Goal: Task Accomplishment & Management: Manage account settings

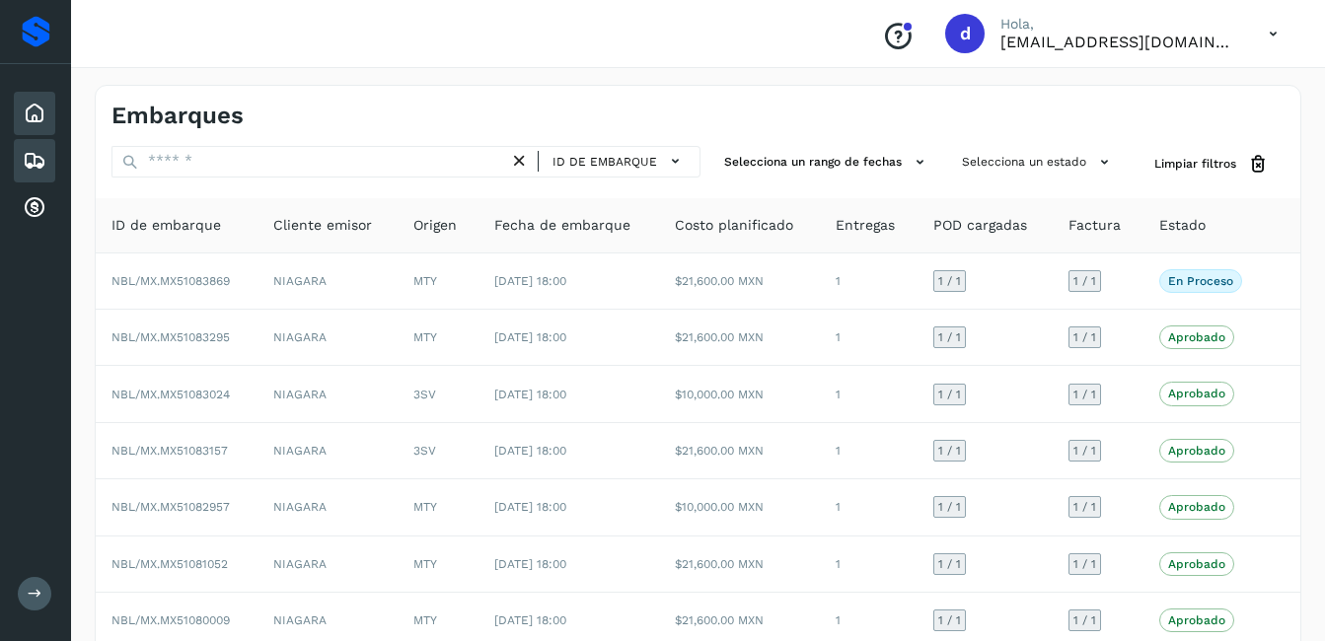
click at [39, 118] on icon at bounding box center [35, 114] width 24 height 24
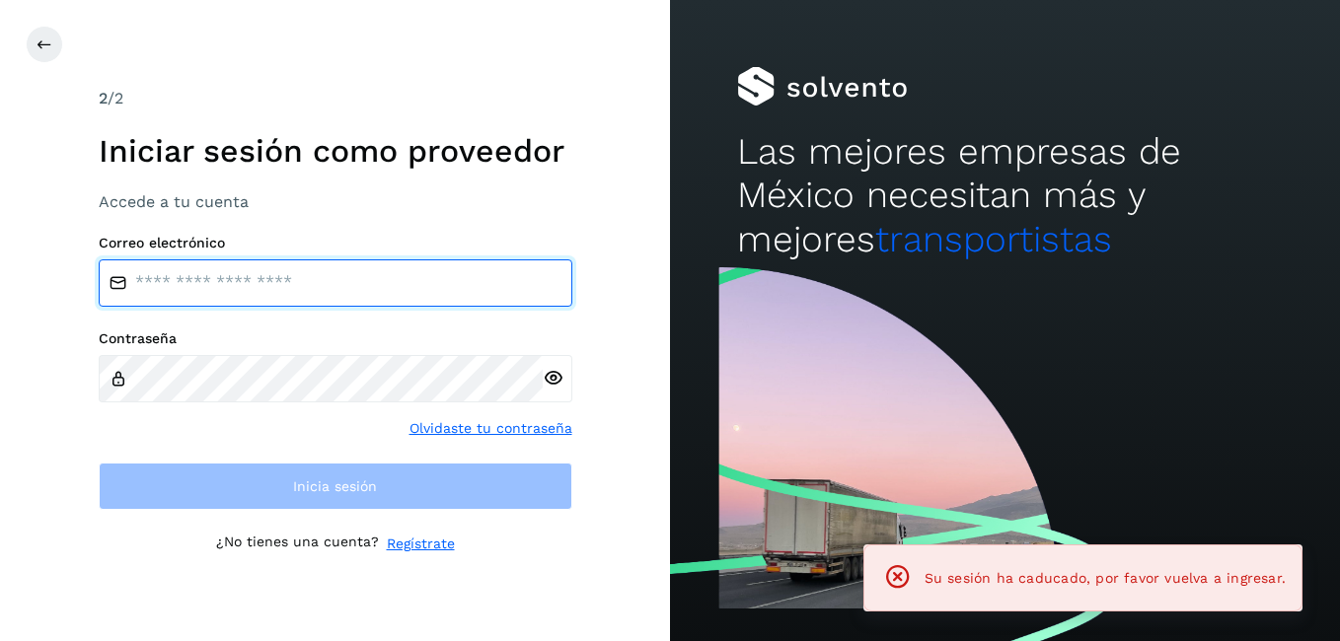
type input "**********"
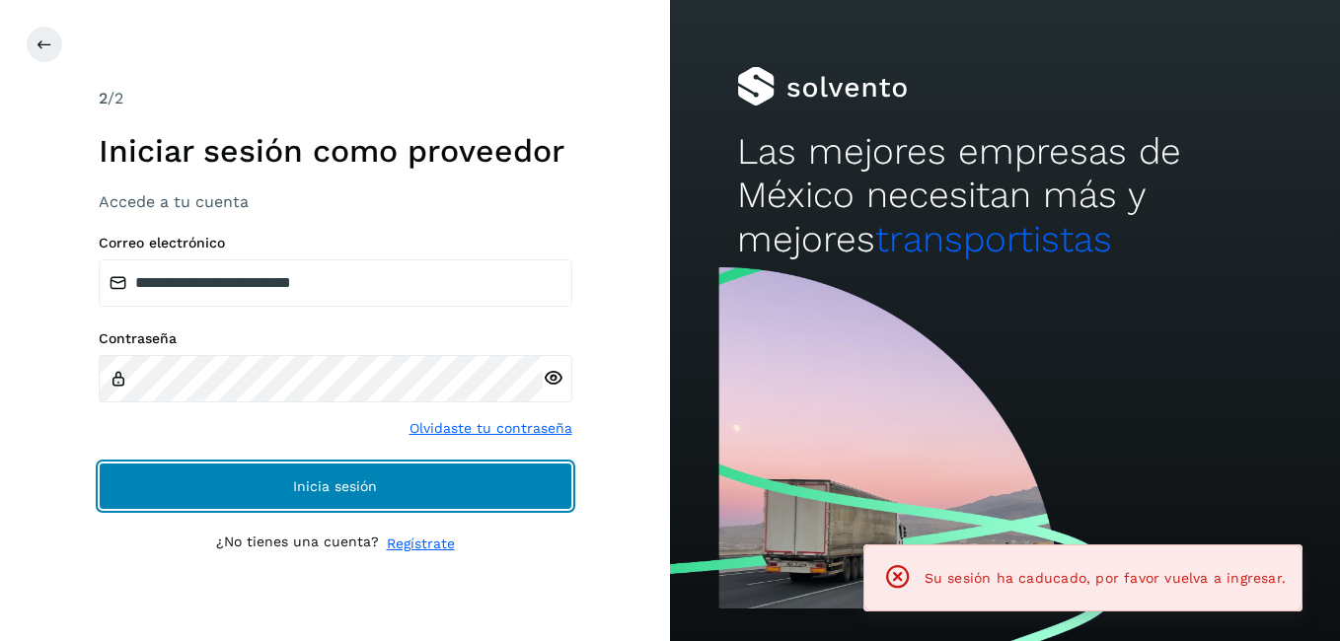
click at [347, 483] on span "Inicia sesión" at bounding box center [335, 487] width 84 height 14
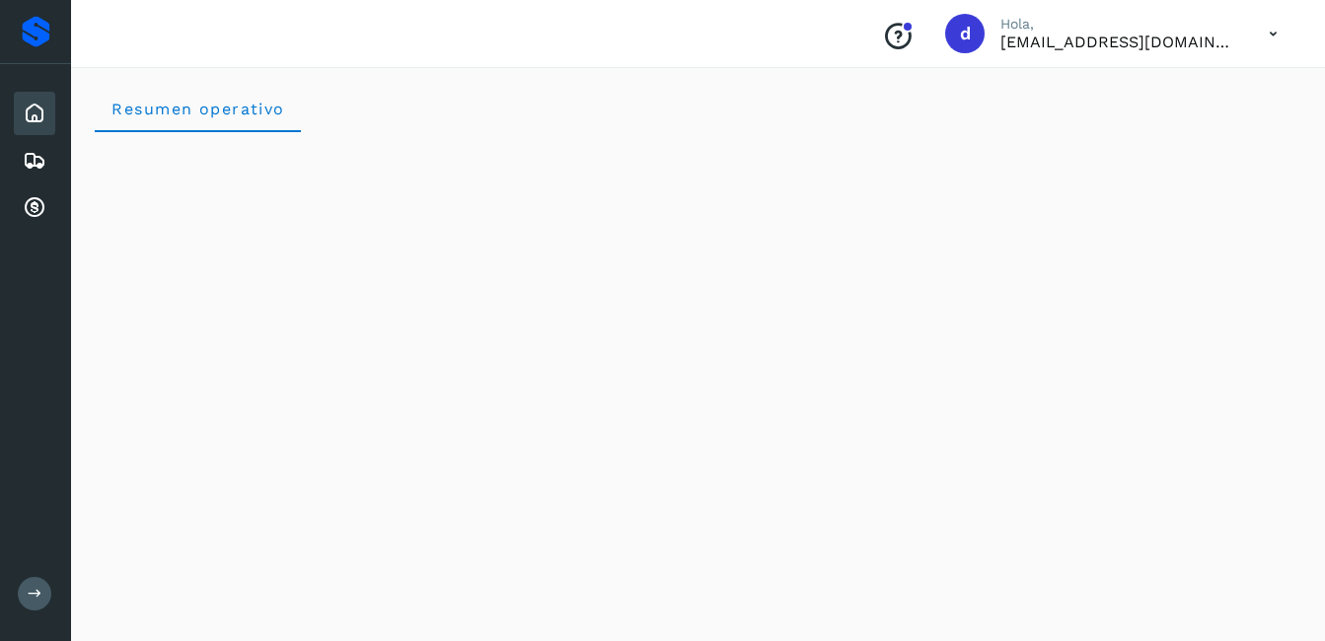
click at [32, 111] on icon at bounding box center [35, 114] width 24 height 24
click at [34, 161] on icon at bounding box center [35, 161] width 24 height 24
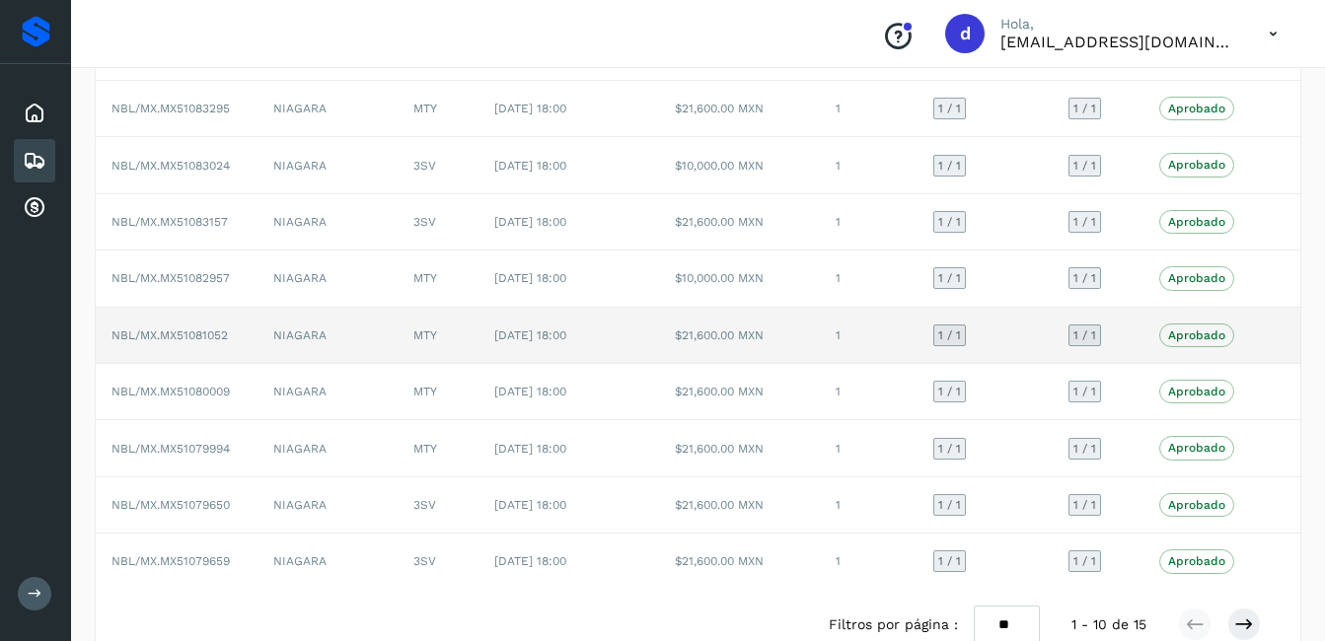
scroll to position [272, 0]
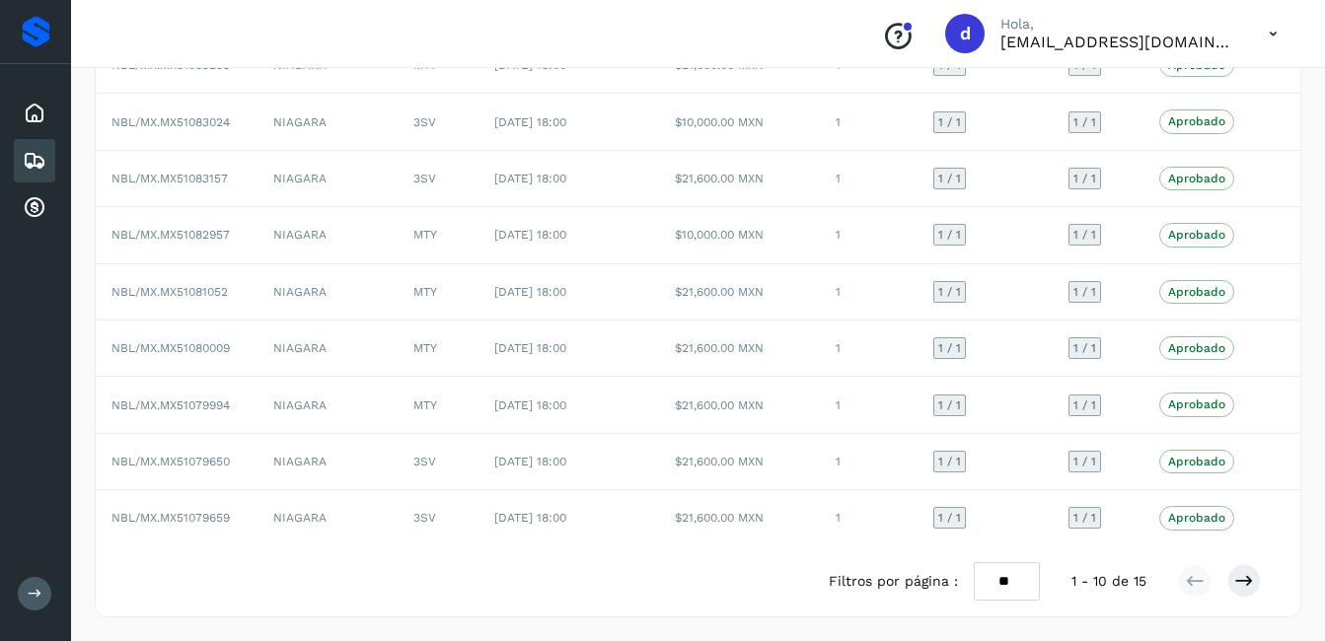
click at [1227, 583] on div at bounding box center [1219, 582] width 83 height 34
click at [1239, 575] on icon at bounding box center [1245, 581] width 20 height 20
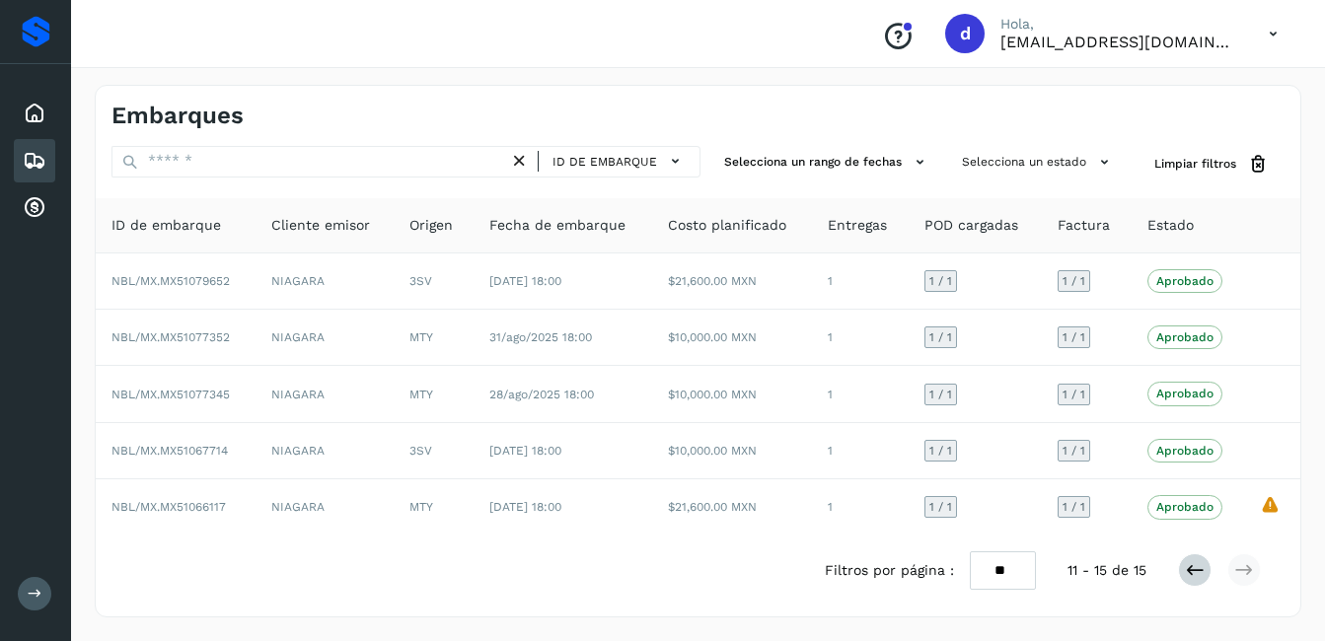
scroll to position [0, 0]
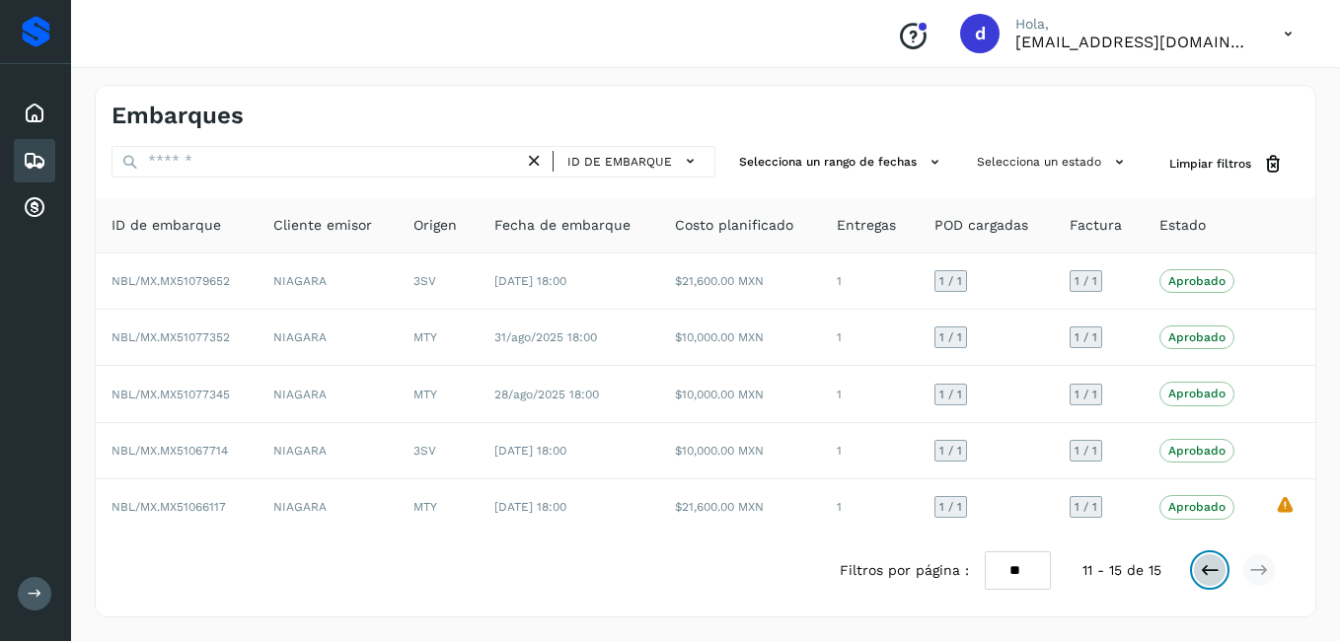
click at [1213, 575] on icon at bounding box center [1210, 571] width 20 height 20
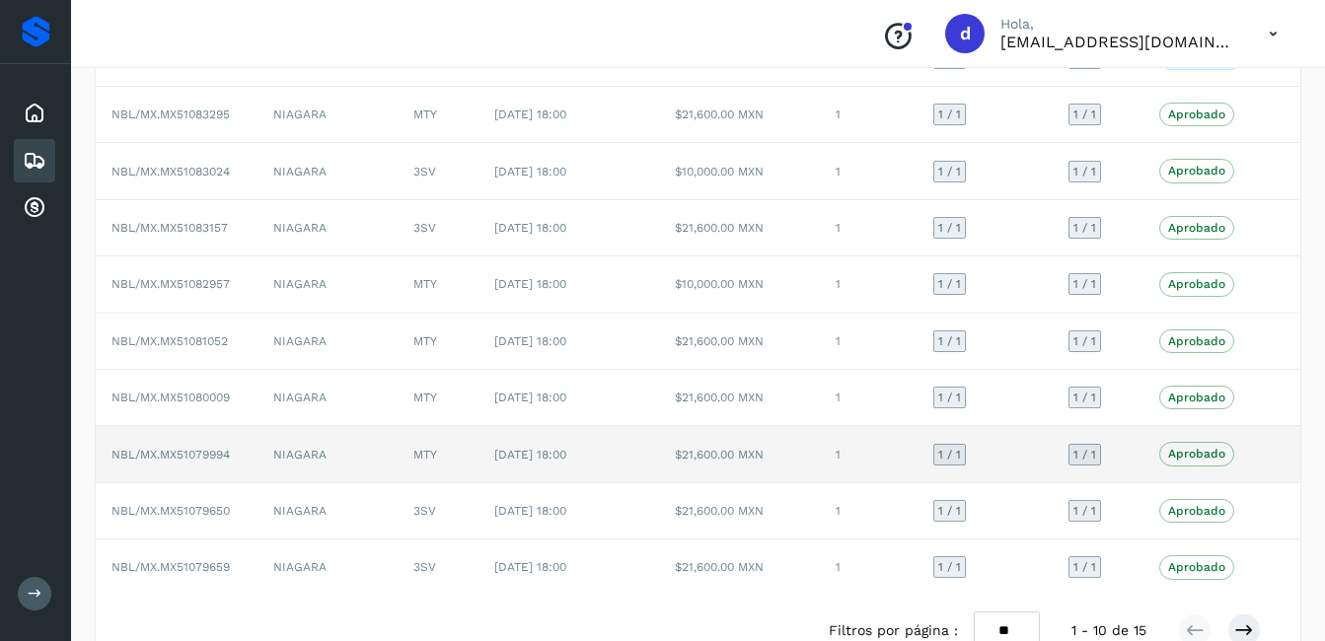
scroll to position [272, 0]
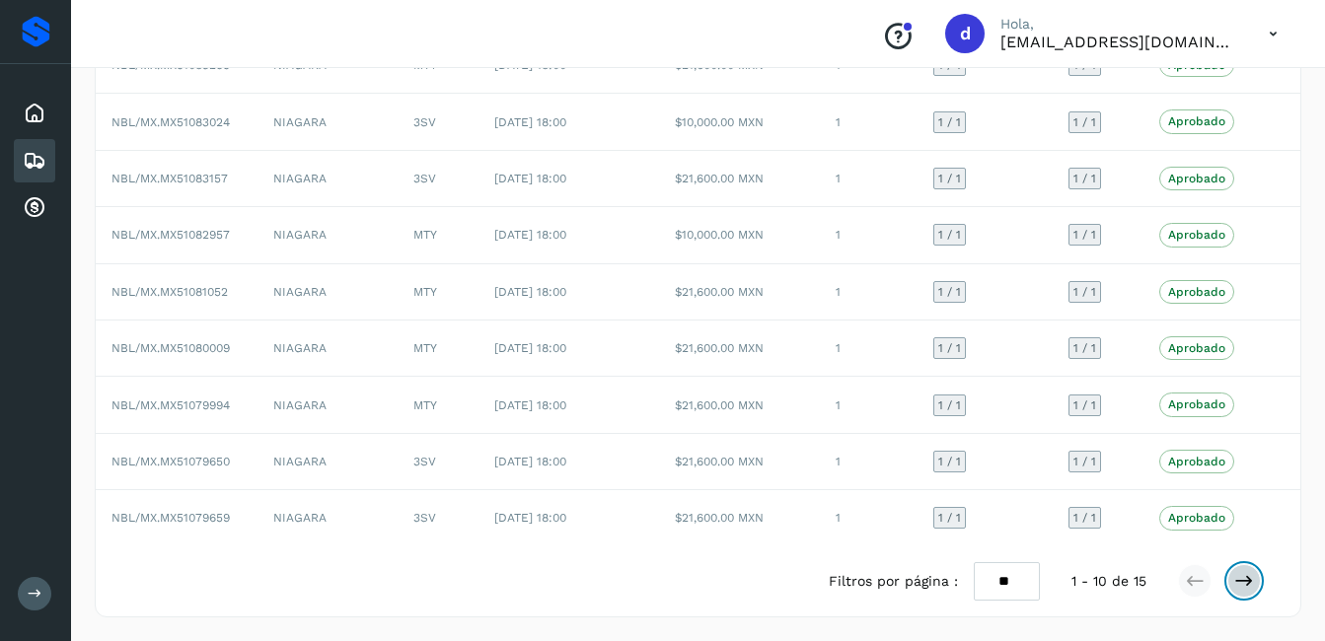
click at [1252, 579] on button at bounding box center [1245, 582] width 34 height 34
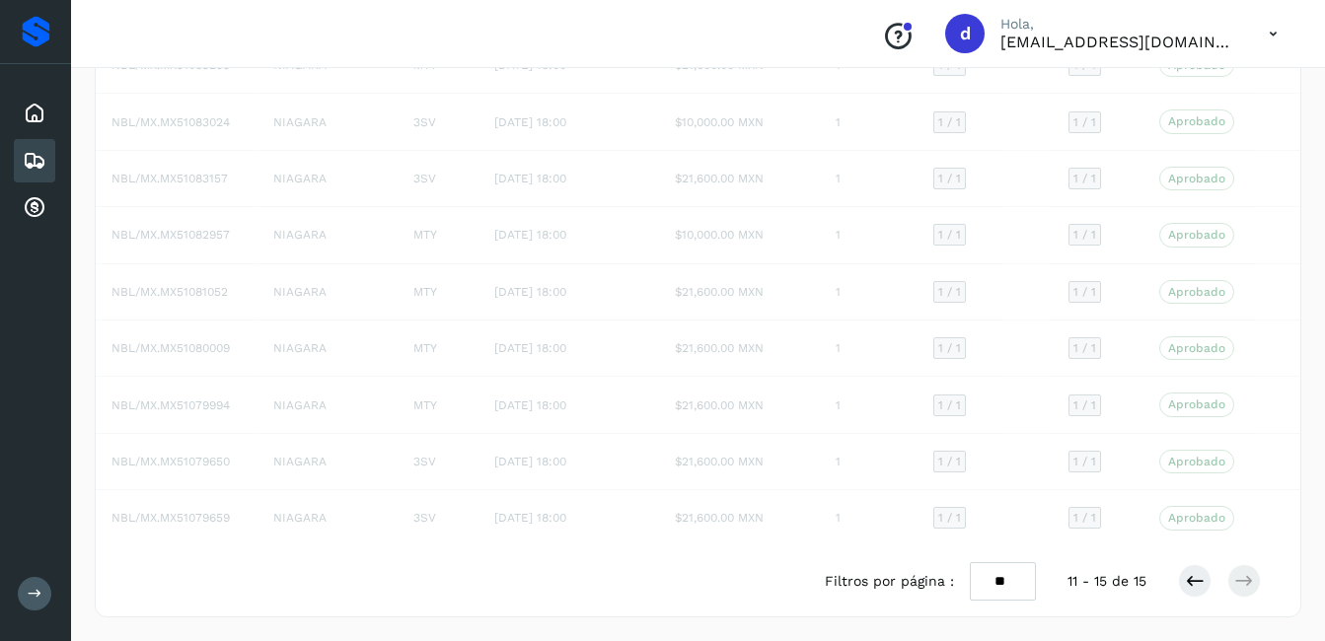
scroll to position [0, 0]
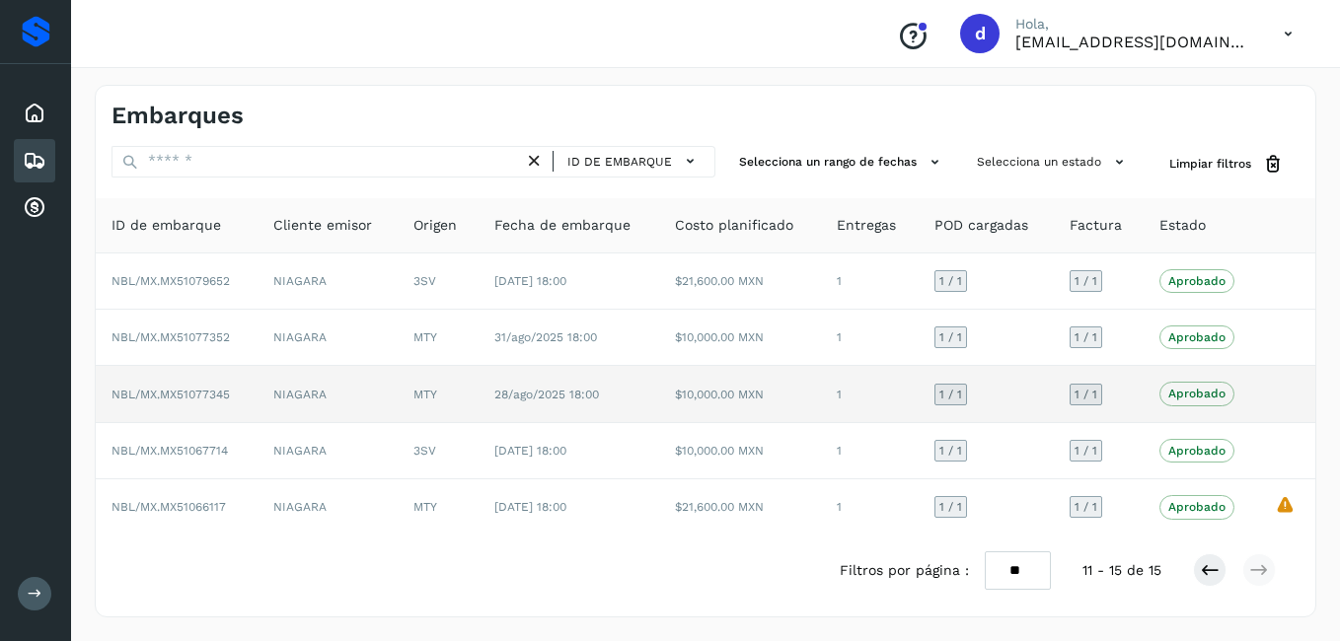
click at [191, 388] on span "NBL/MX.MX51077345" at bounding box center [171, 395] width 118 height 14
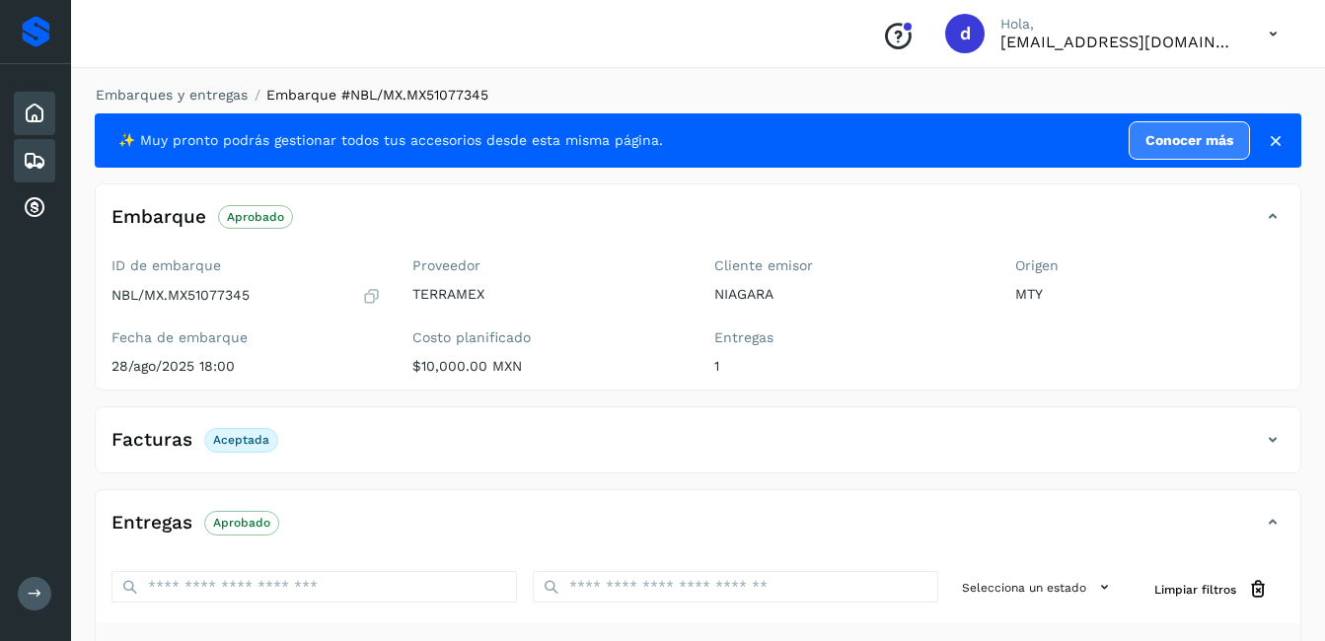
click at [32, 112] on icon at bounding box center [35, 114] width 24 height 24
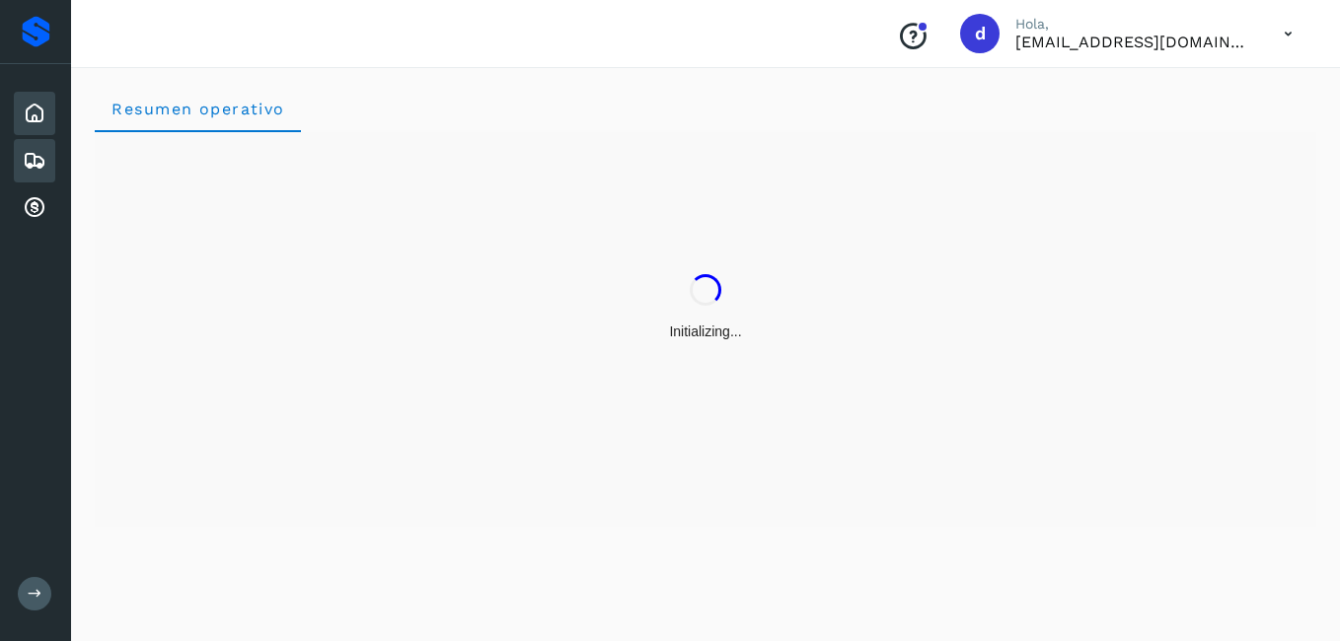
click at [34, 165] on icon at bounding box center [35, 161] width 24 height 24
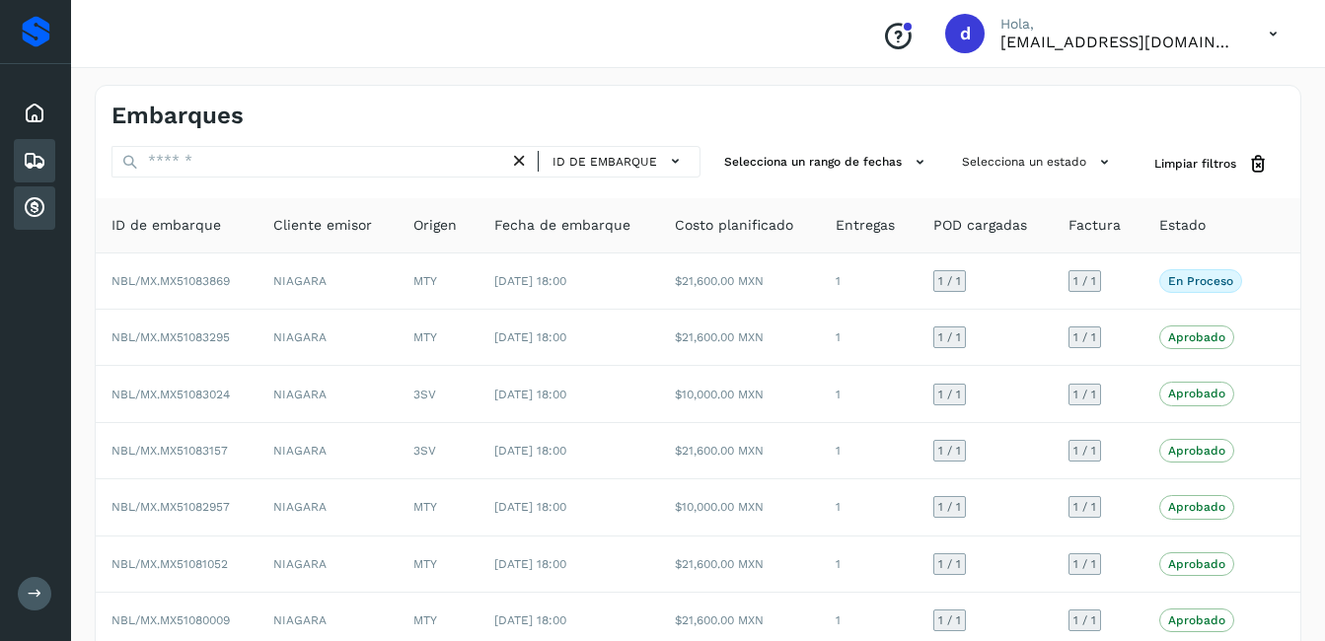
click at [21, 205] on div "Cuentas por cobrar" at bounding box center [34, 208] width 41 height 43
click at [28, 209] on icon at bounding box center [35, 208] width 24 height 24
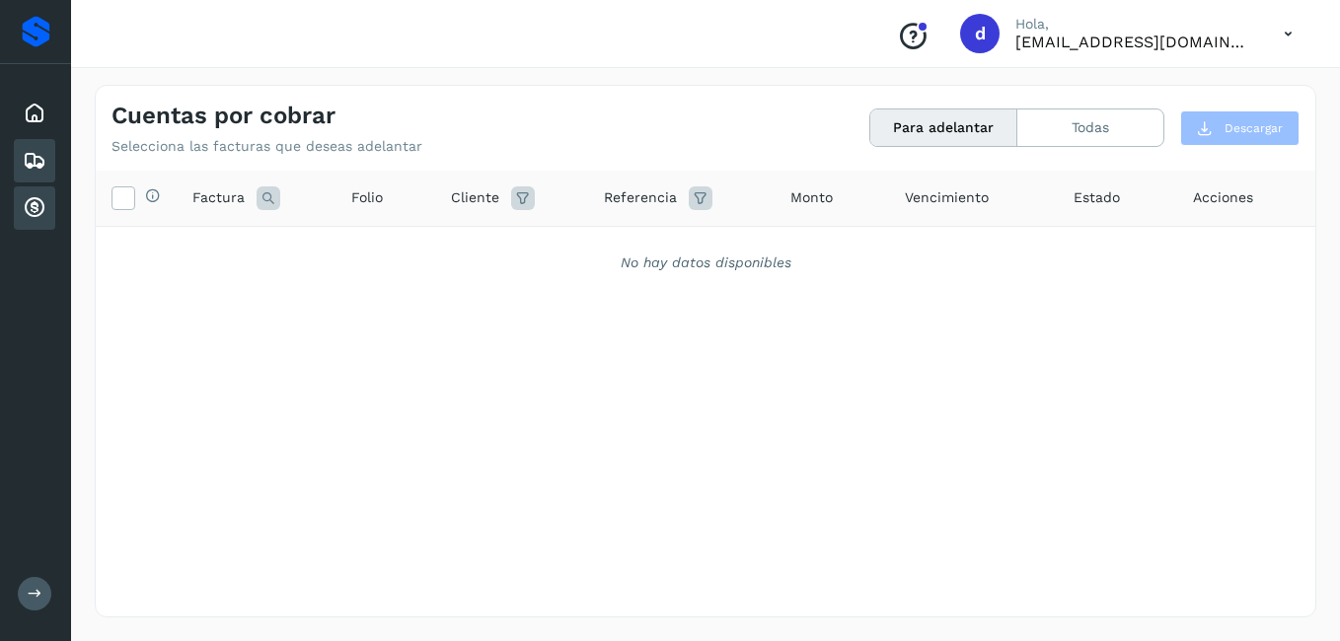
click at [41, 162] on icon at bounding box center [35, 161] width 24 height 24
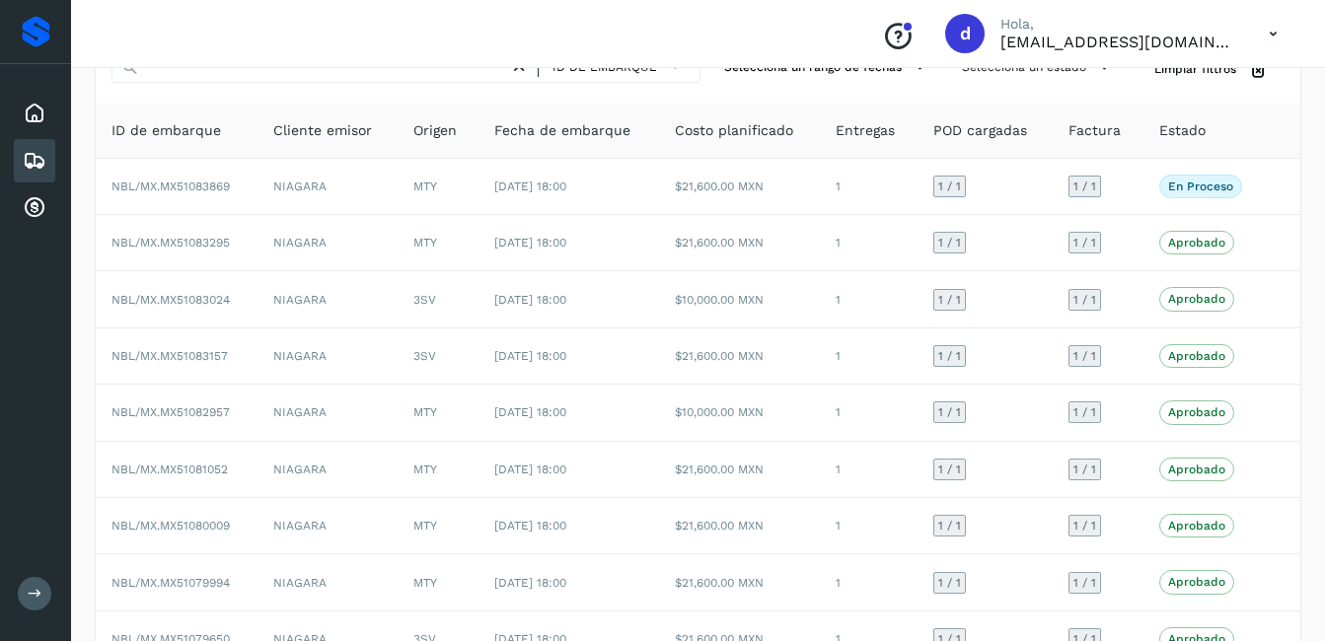
scroll to position [272, 0]
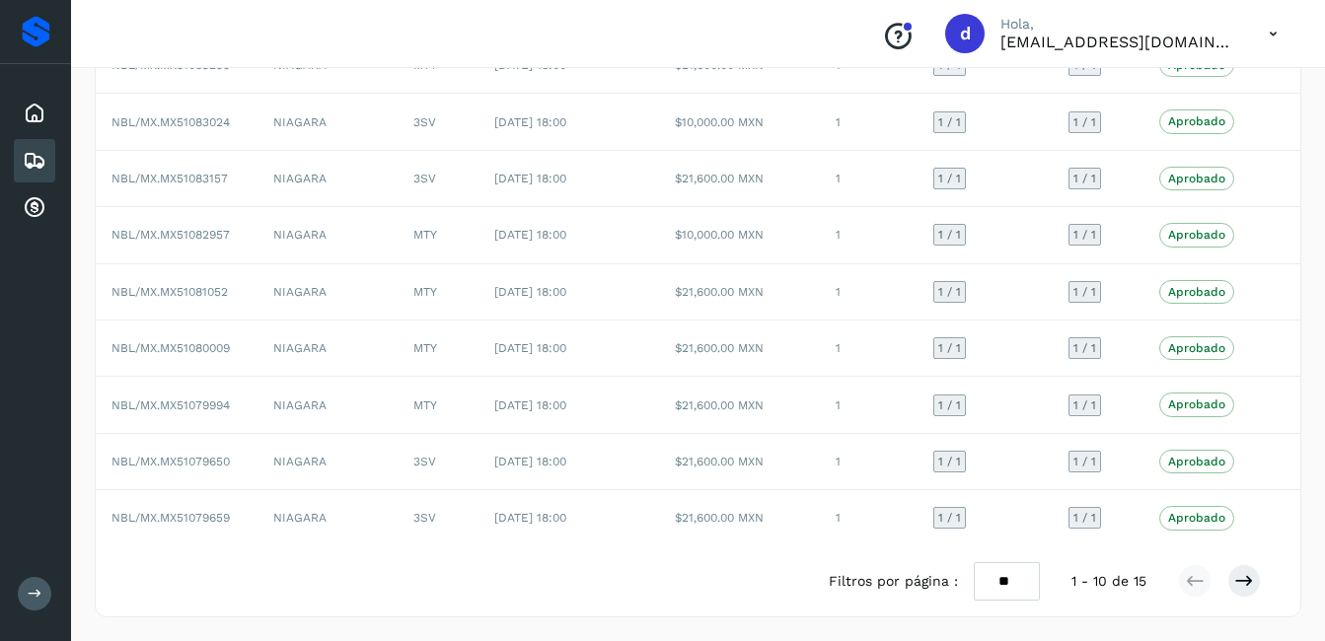
click at [28, 605] on button at bounding box center [35, 594] width 34 height 34
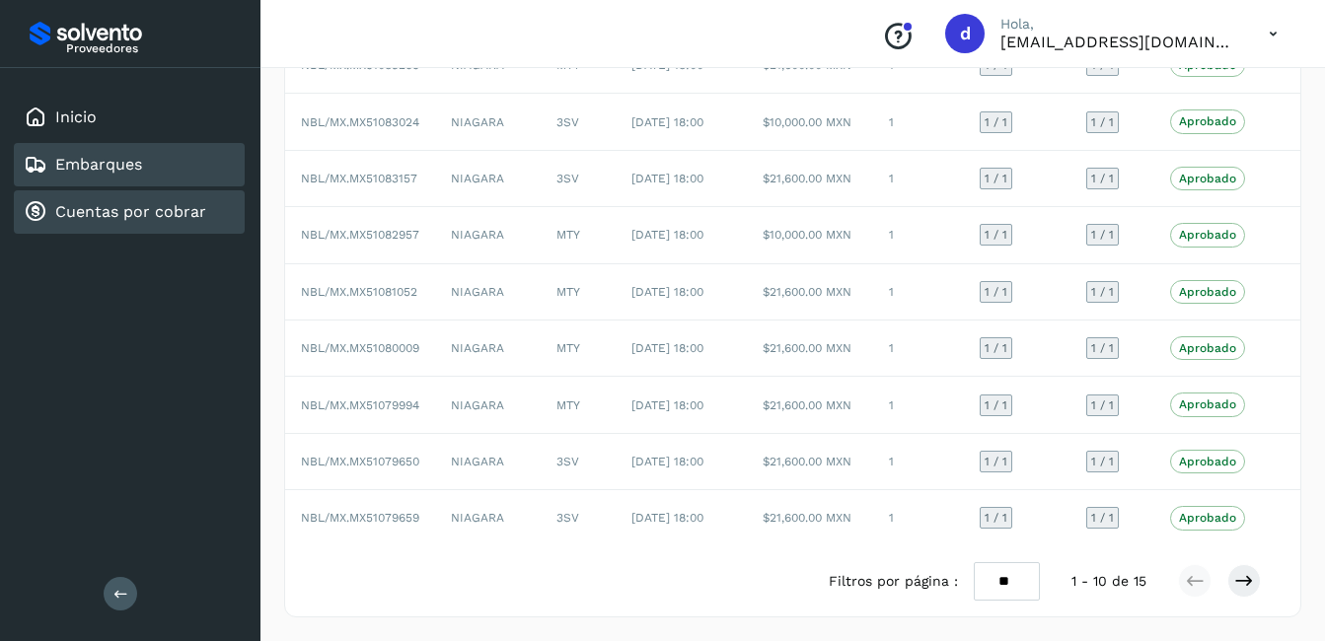
click at [140, 217] on link "Cuentas por cobrar" at bounding box center [130, 211] width 151 height 19
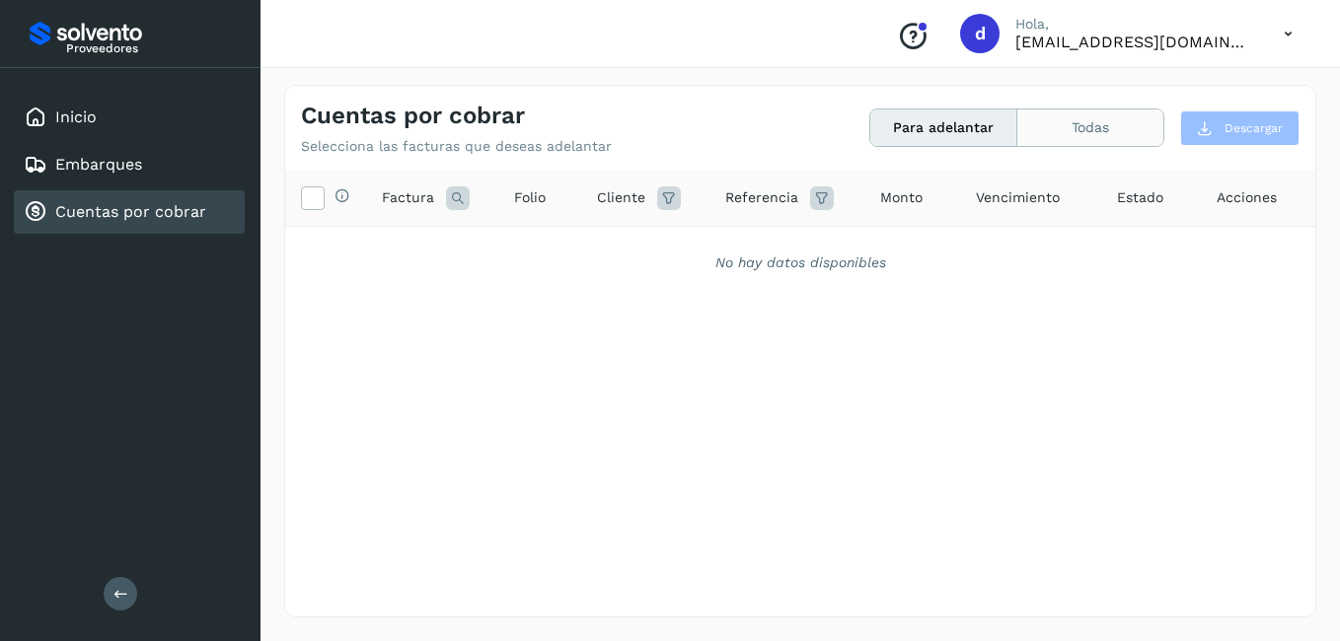
click at [1071, 131] on button "Todas" at bounding box center [1091, 128] width 146 height 37
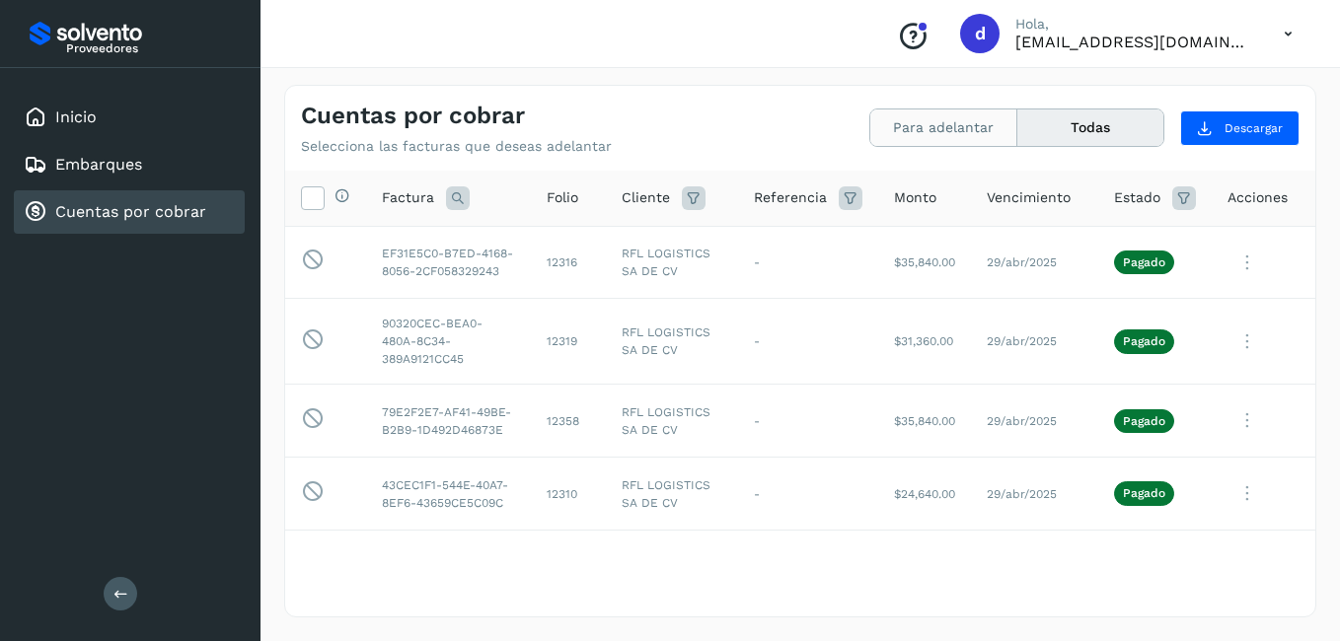
click at [936, 128] on button "Para adelantar" at bounding box center [943, 128] width 147 height 37
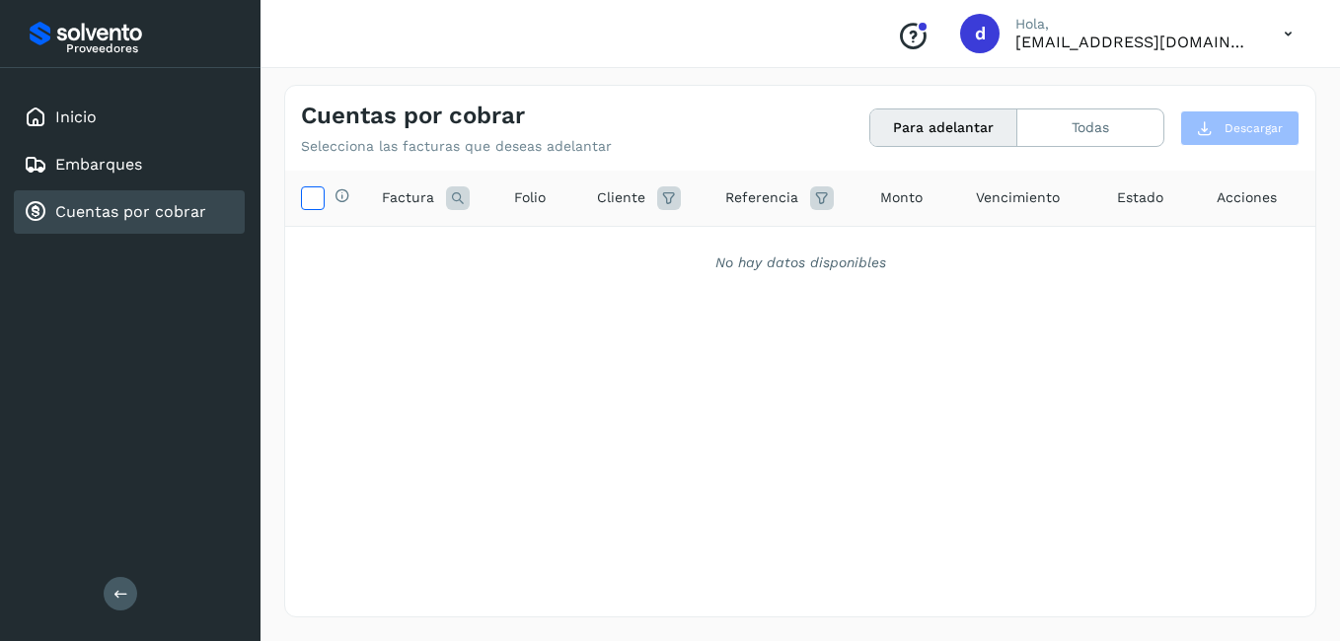
click at [313, 194] on icon at bounding box center [312, 197] width 21 height 21
click at [107, 119] on div "Inicio" at bounding box center [129, 117] width 231 height 43
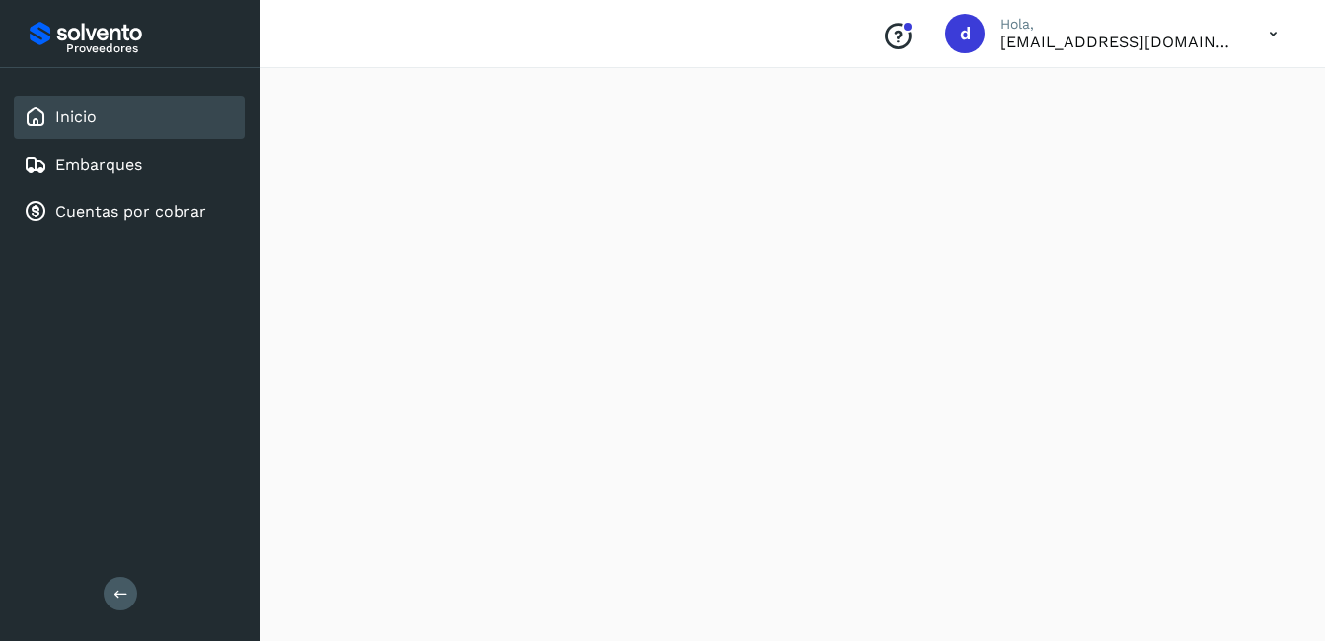
scroll to position [1871, 0]
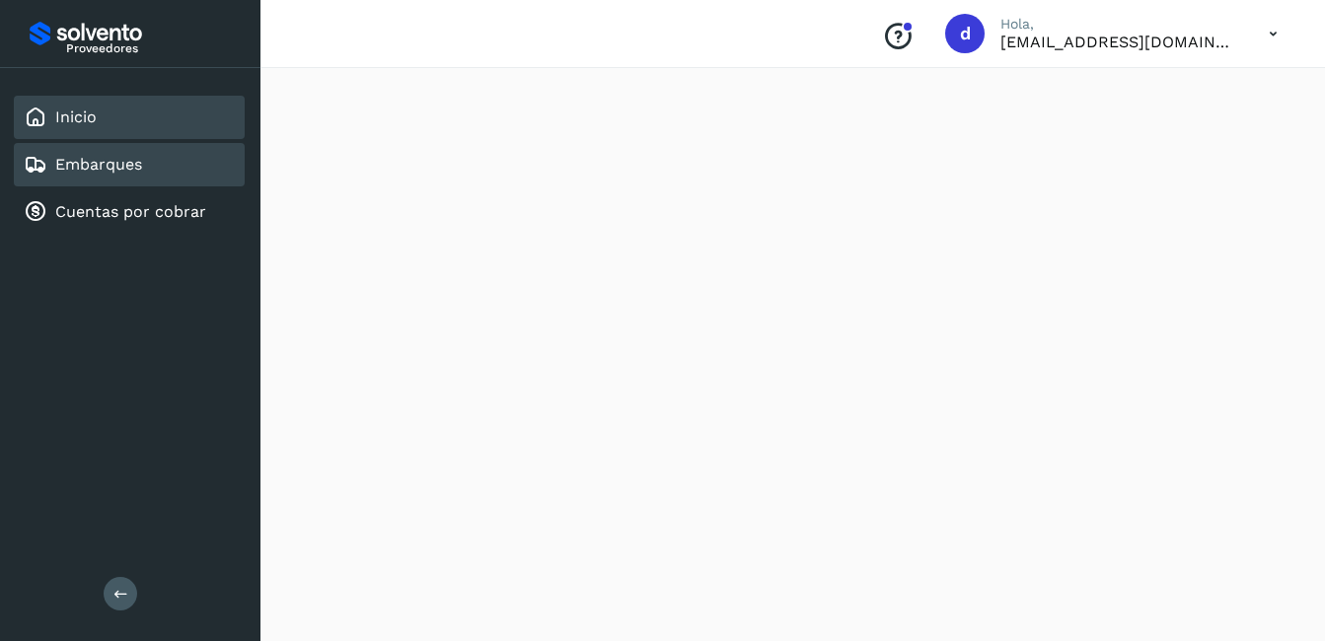
click at [103, 168] on link "Embarques" at bounding box center [98, 164] width 87 height 19
